Goal: Task Accomplishment & Management: Complete application form

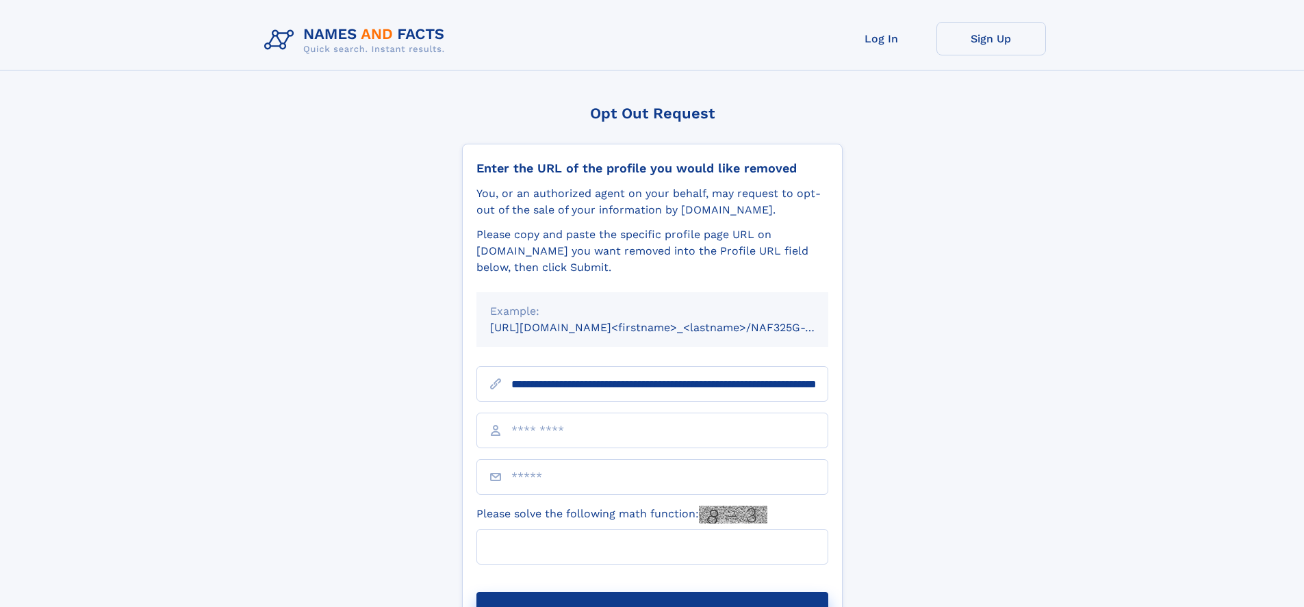
scroll to position [0, 127]
type input "**********"
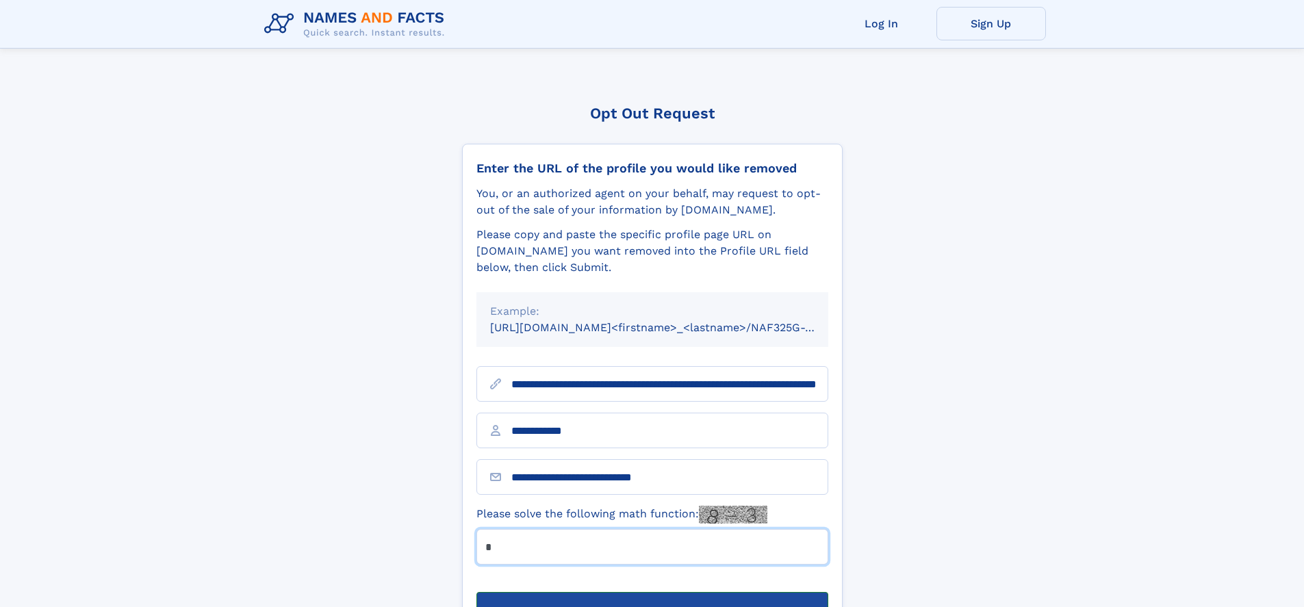
type input "*"
click at [652, 592] on button "Submit Opt Out Request" at bounding box center [653, 614] width 352 height 44
